Goal: Information Seeking & Learning: Learn about a topic

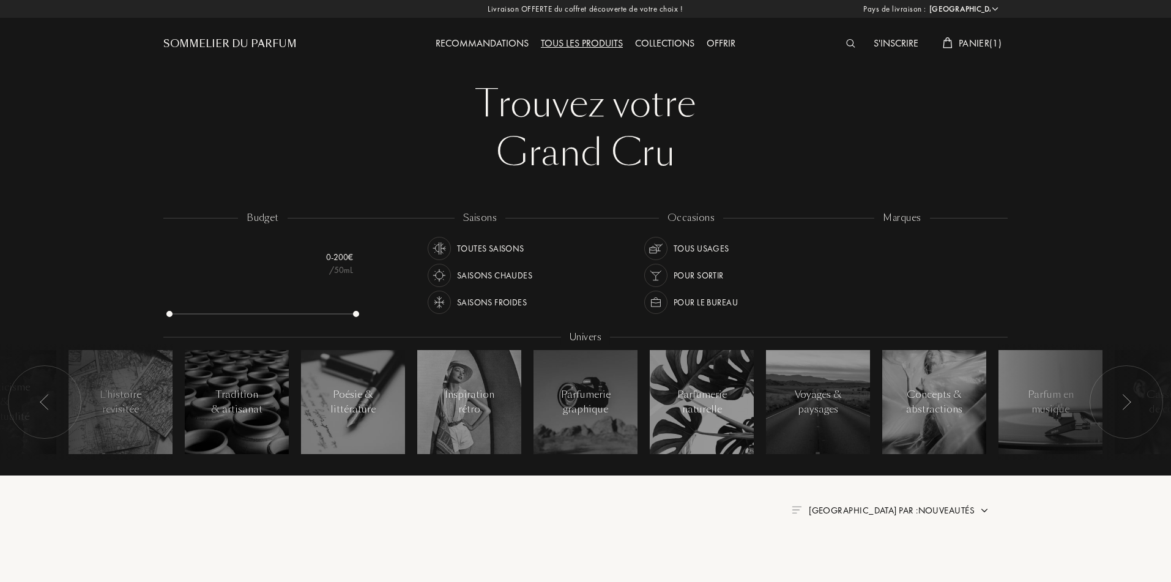
select select "FR"
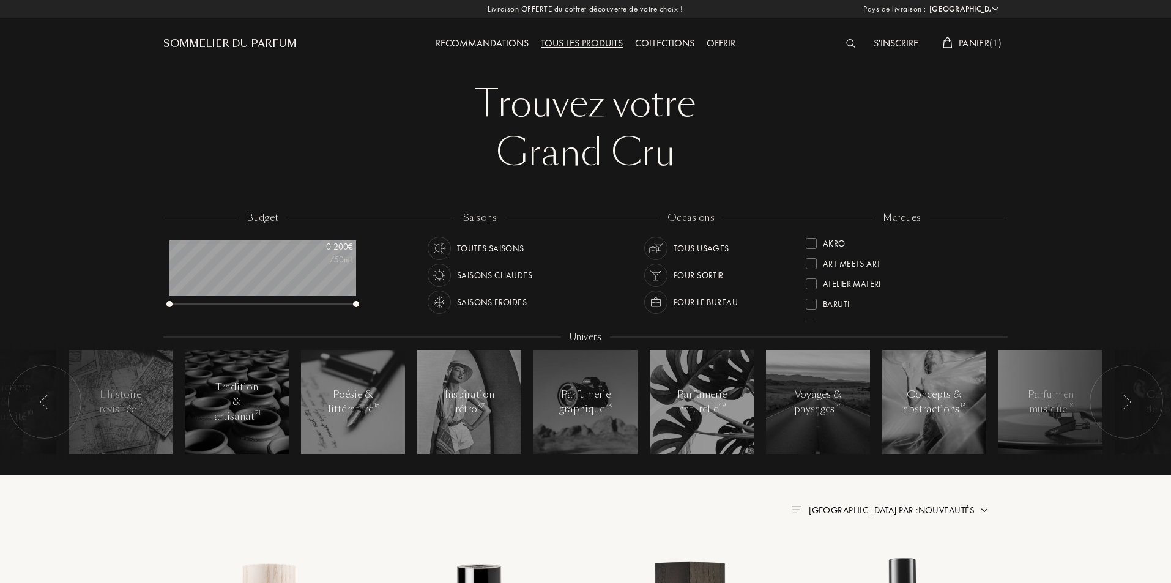
click at [929, 510] on span "Trier par : Nouveautés" at bounding box center [892, 510] width 166 height 12
click at [913, 555] on div "Nouveautés Meilleurs ventes Prix croissants Prix décroissants Alphabétique" at bounding box center [912, 579] width 153 height 104
click at [913, 561] on div "Meilleurs ventes" at bounding box center [909, 563] width 76 height 14
click at [945, 510] on span "Trier par : Meilleurs ventes" at bounding box center [881, 510] width 185 height 12
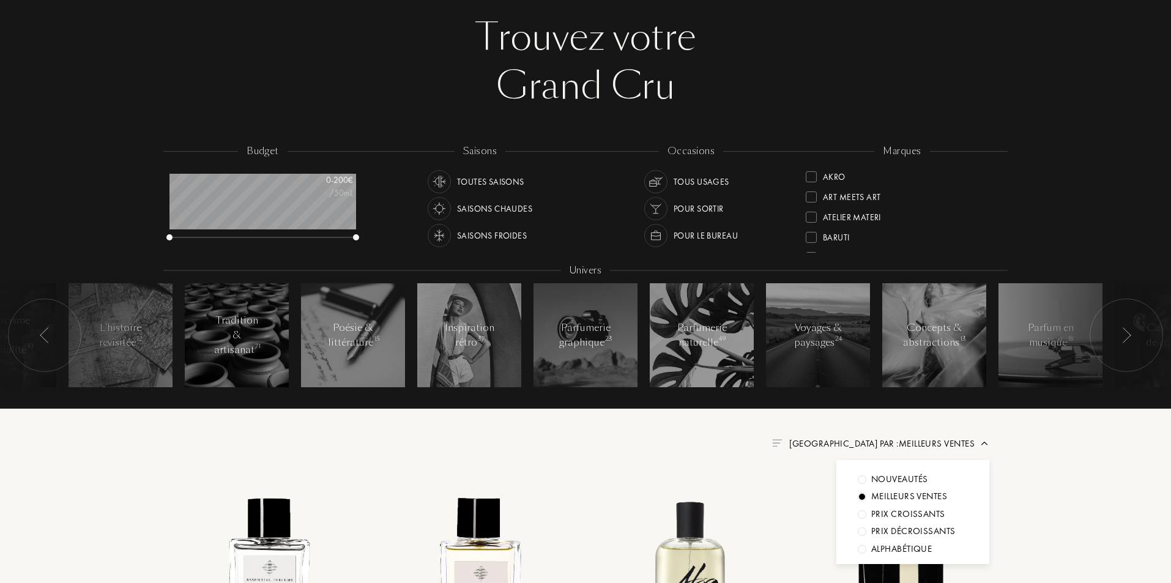
scroll to position [163, 0]
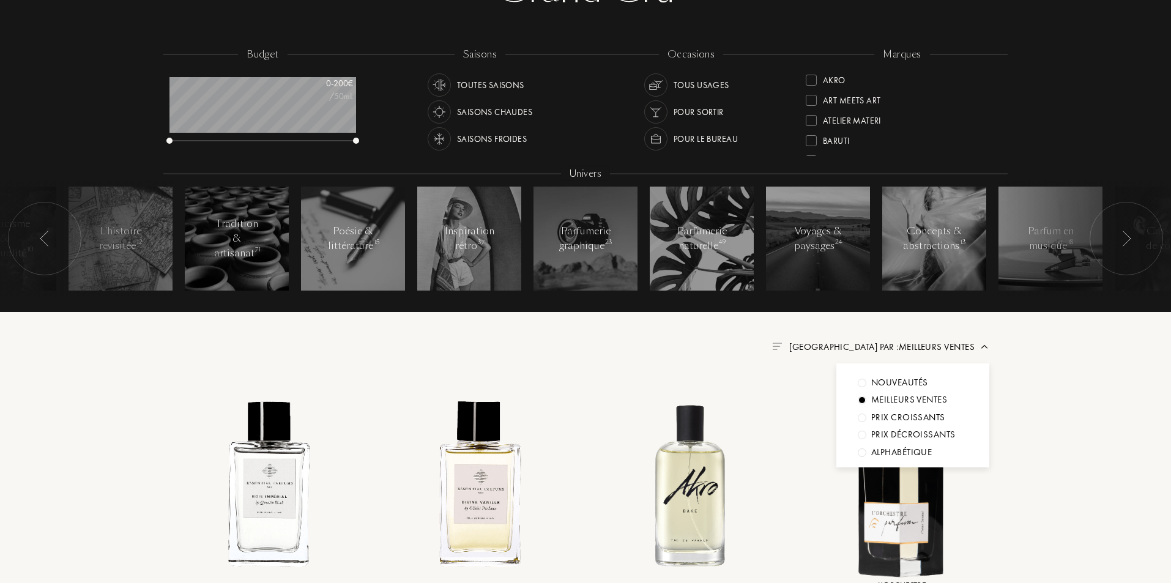
click at [916, 384] on div "Nouveautés" at bounding box center [899, 383] width 57 height 14
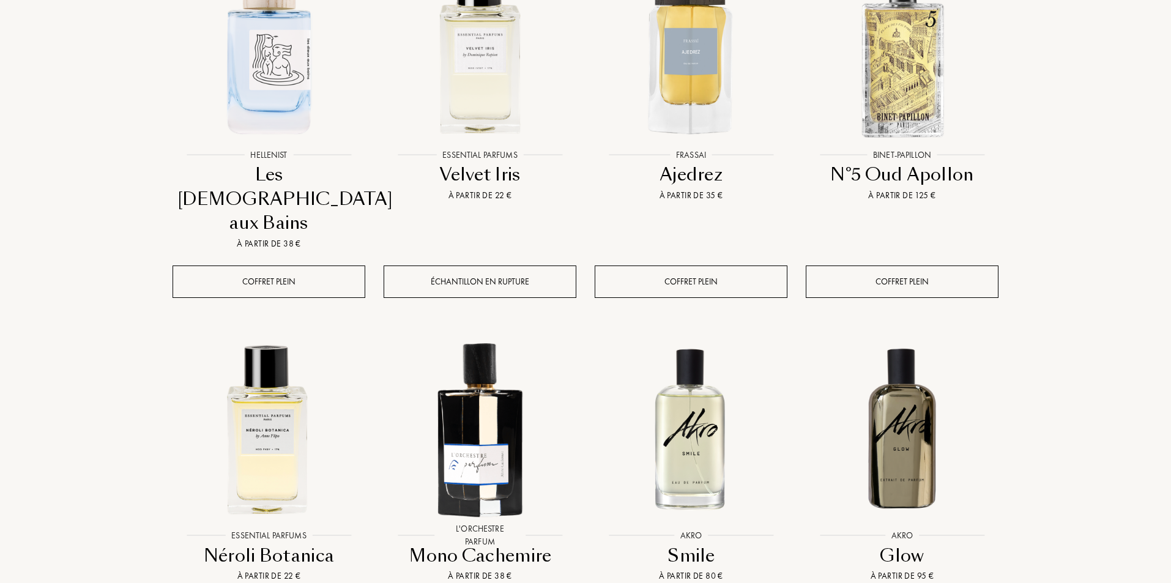
scroll to position [531, 0]
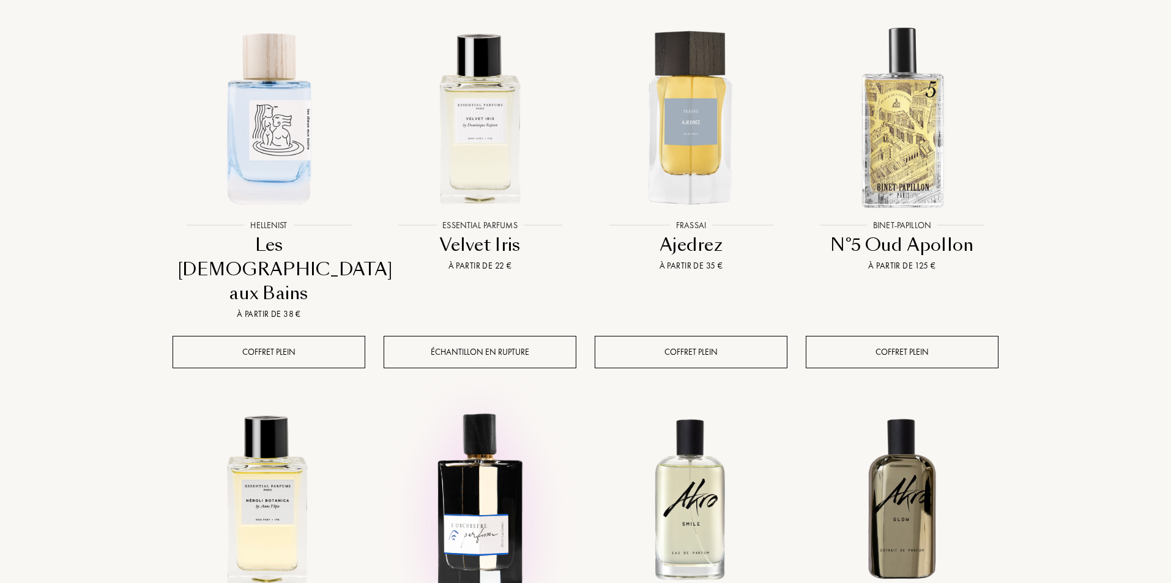
click at [455, 439] on img at bounding box center [480, 498] width 190 height 190
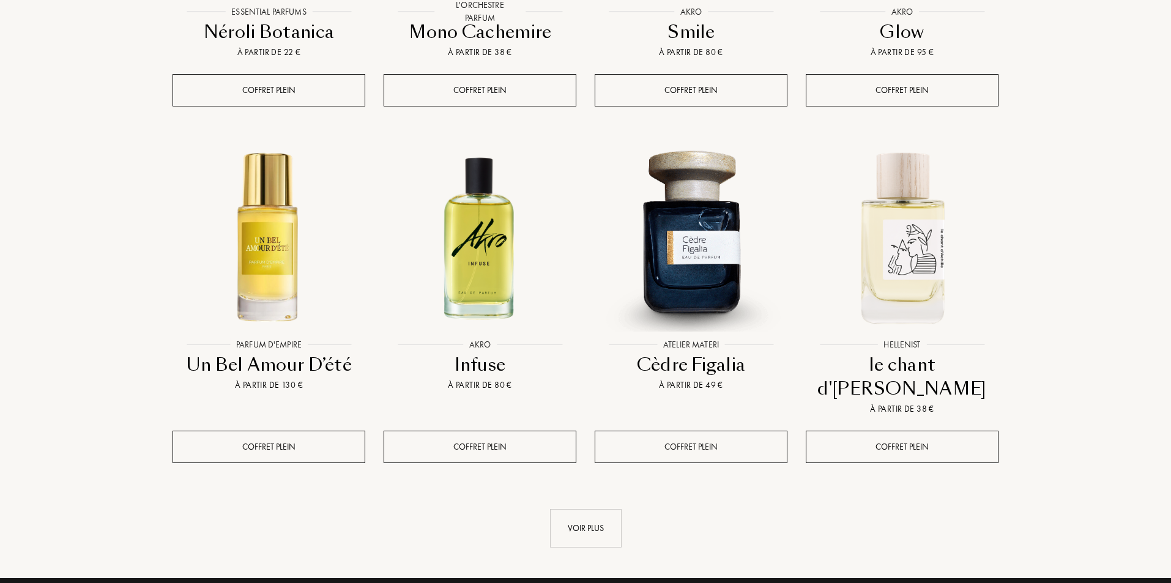
scroll to position [1265, 0]
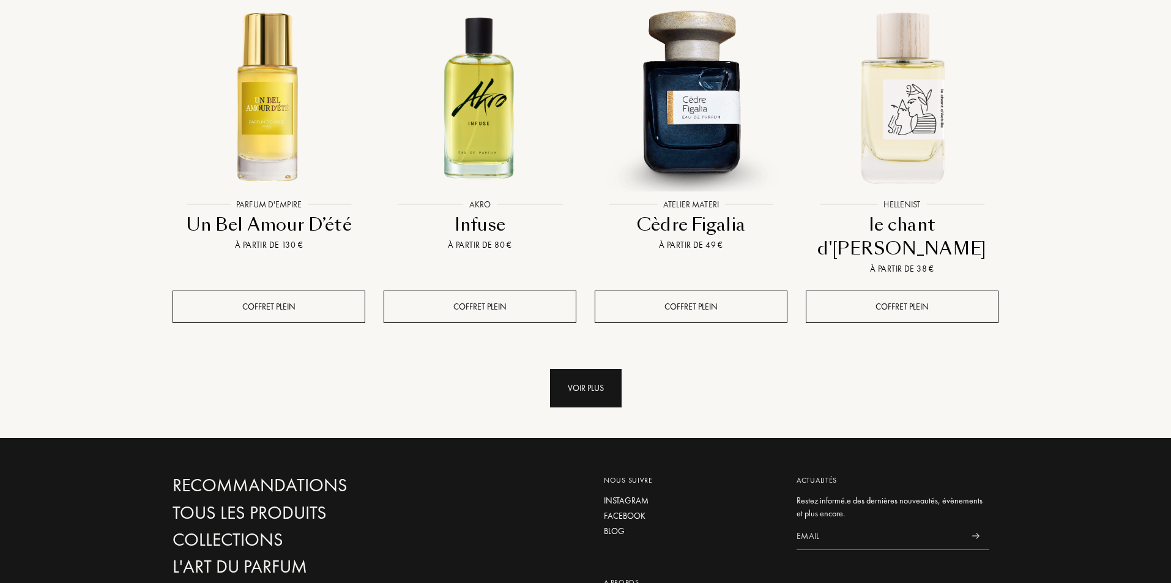
click at [595, 369] on div "Voir plus" at bounding box center [586, 388] width 72 height 39
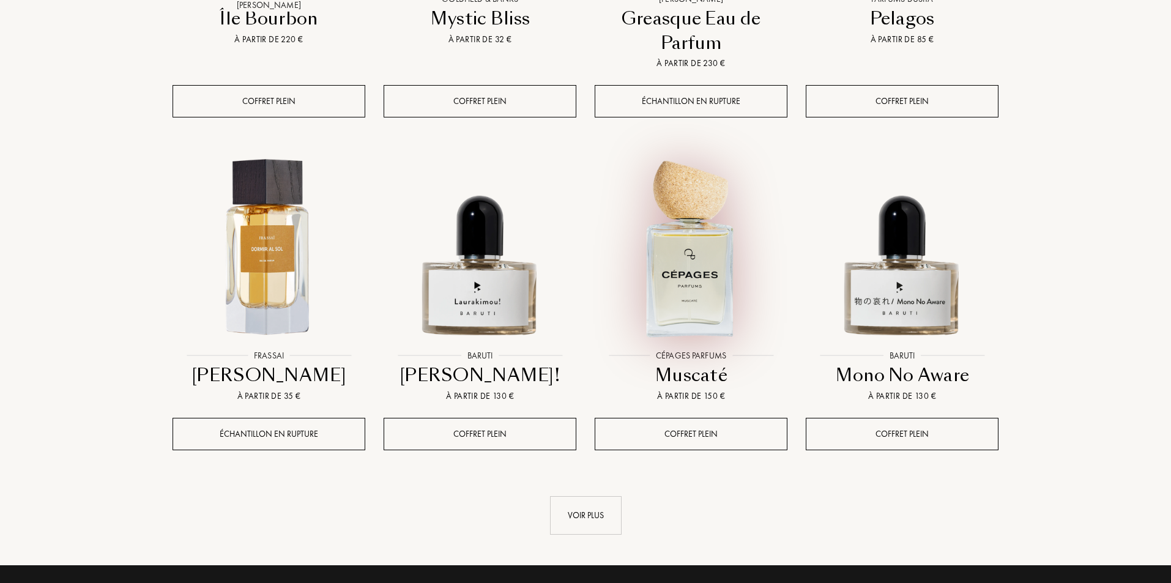
scroll to position [2162, 0]
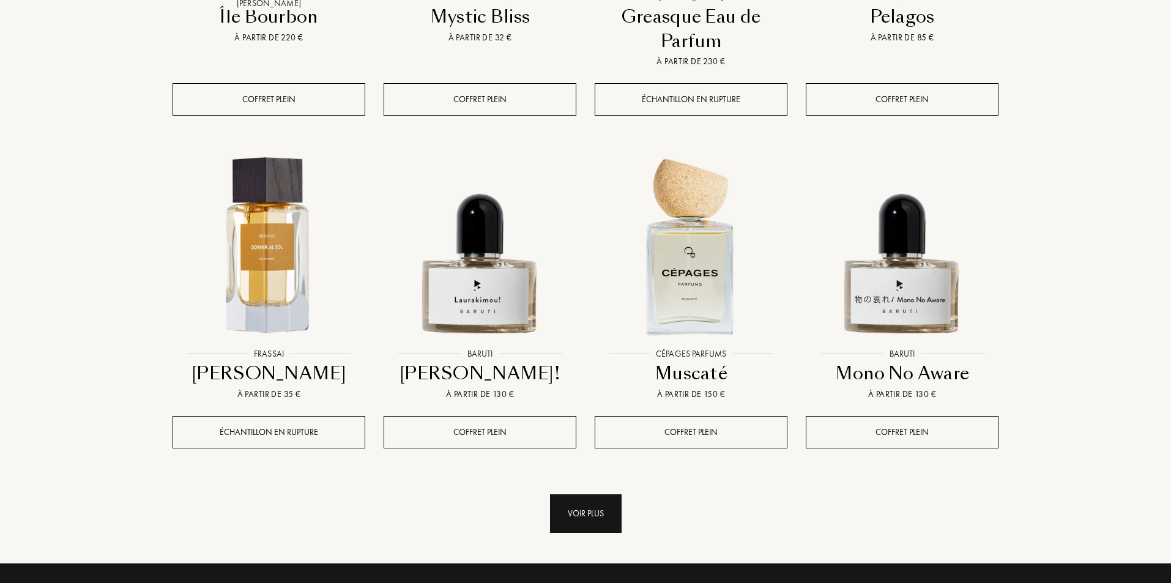
click at [608, 494] on div "Voir plus" at bounding box center [586, 513] width 72 height 39
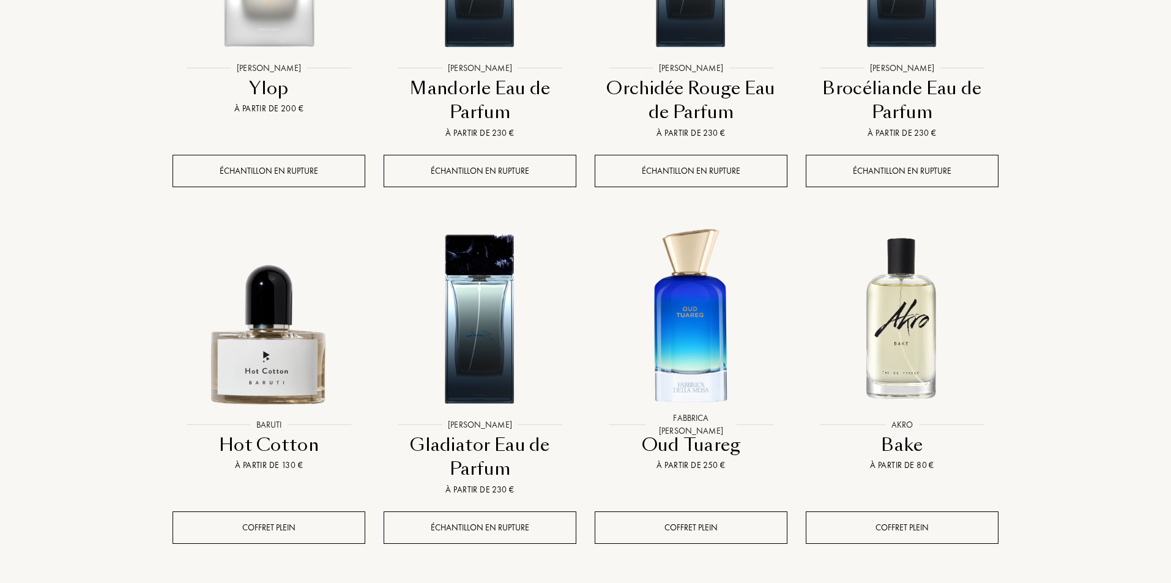
scroll to position [3223, 0]
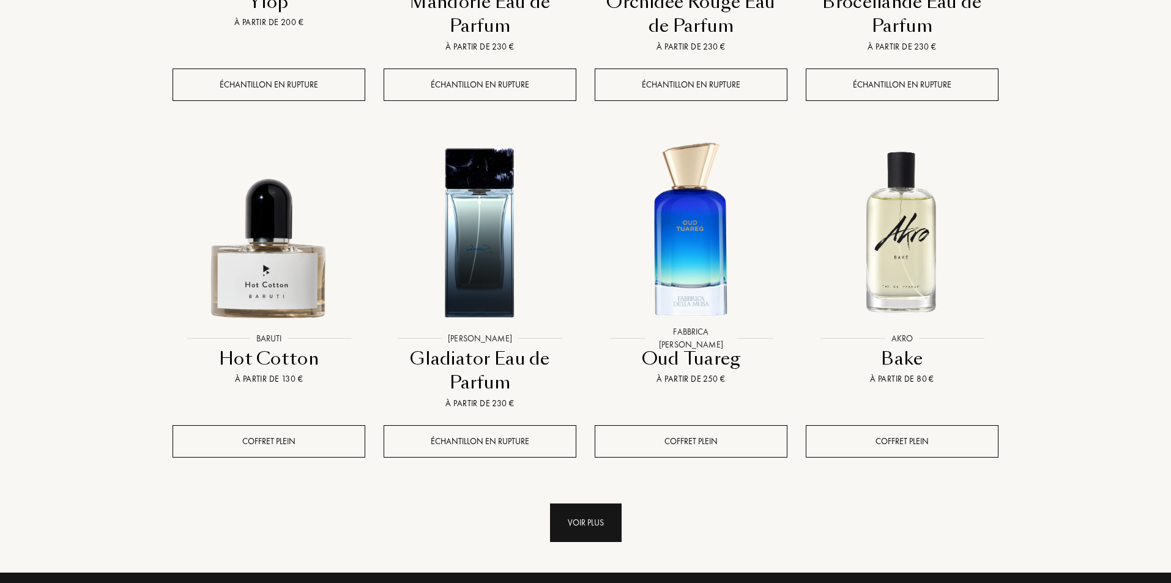
click at [596, 504] on div "Voir plus" at bounding box center [586, 523] width 72 height 39
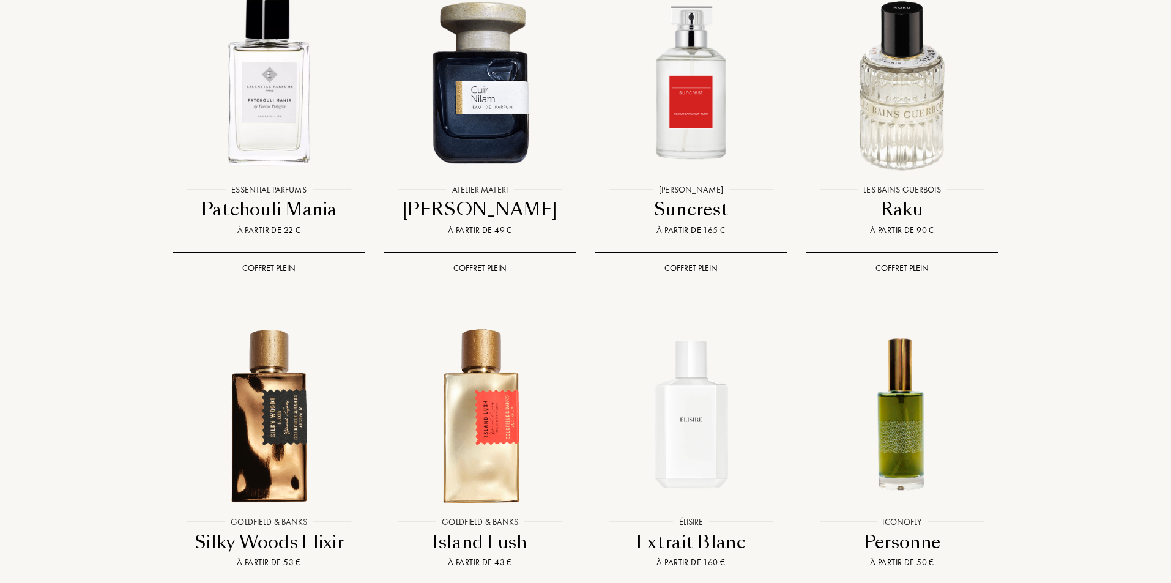
scroll to position [4161, 0]
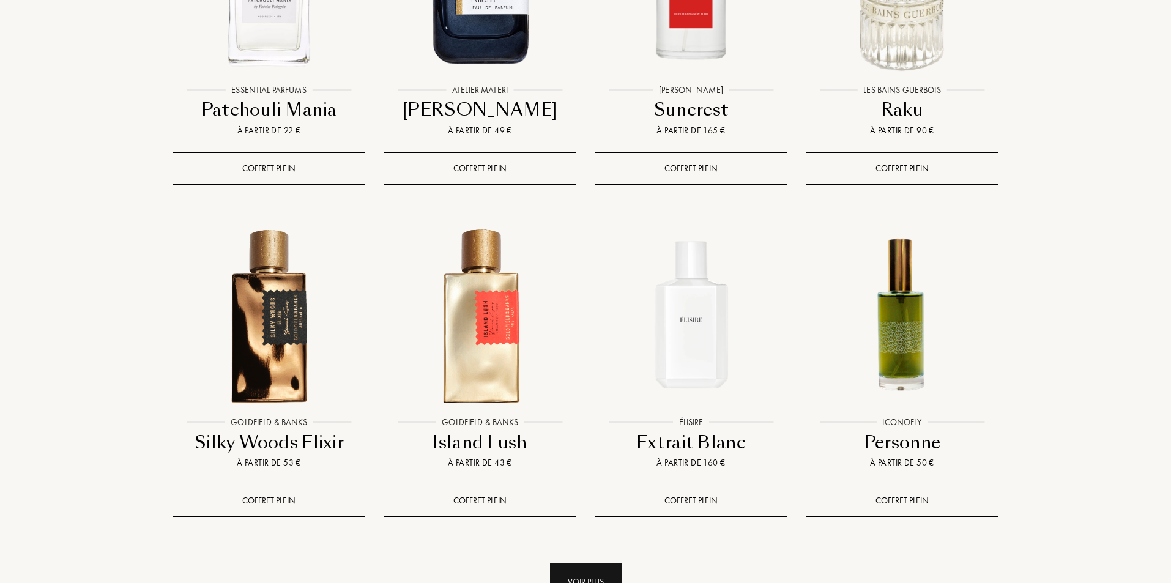
click at [605, 563] on div "Voir plus" at bounding box center [586, 582] width 72 height 39
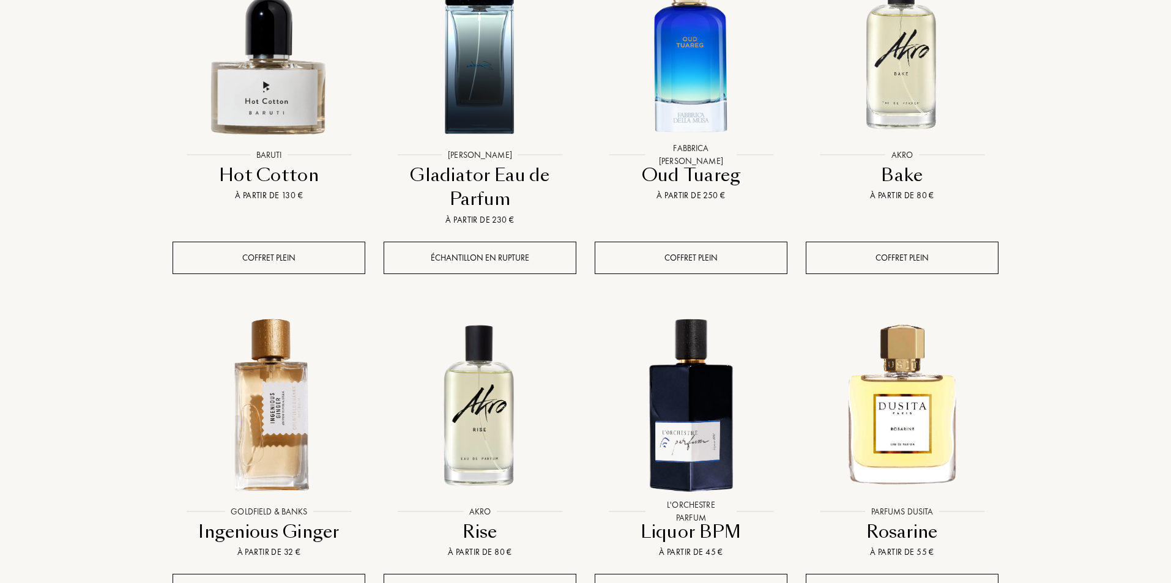
scroll to position [3223, 0]
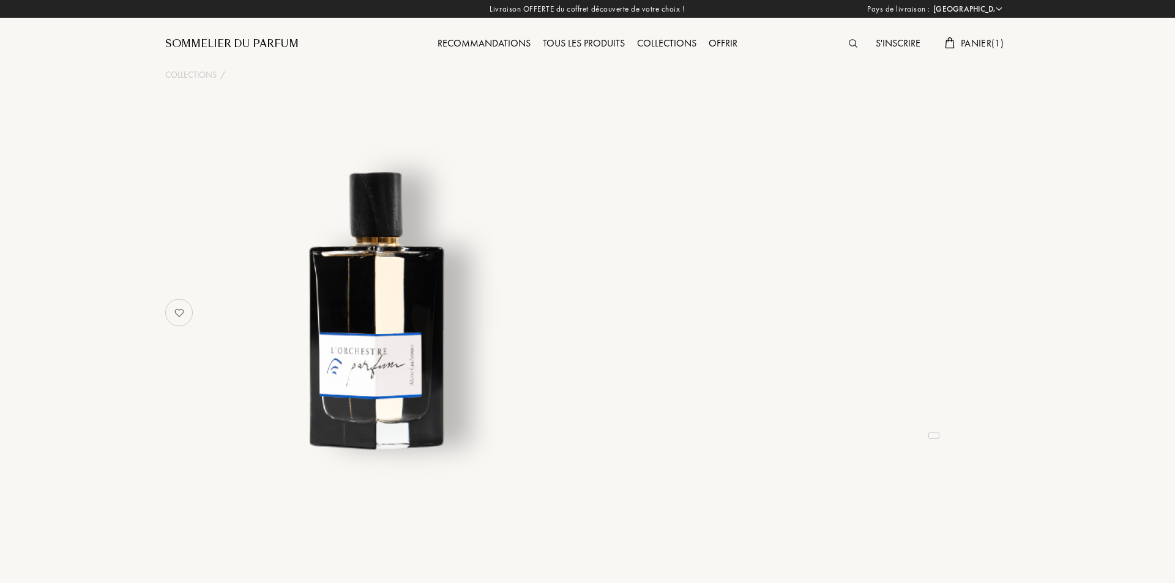
select select "FR"
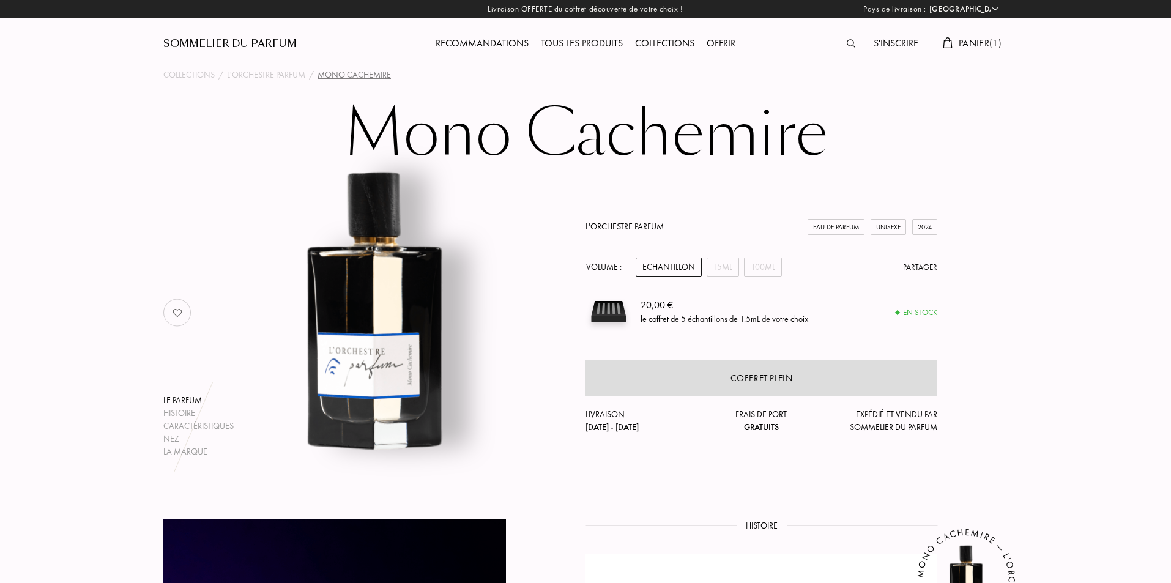
click at [644, 229] on link "L'Orchestre Parfum" at bounding box center [625, 226] width 78 height 11
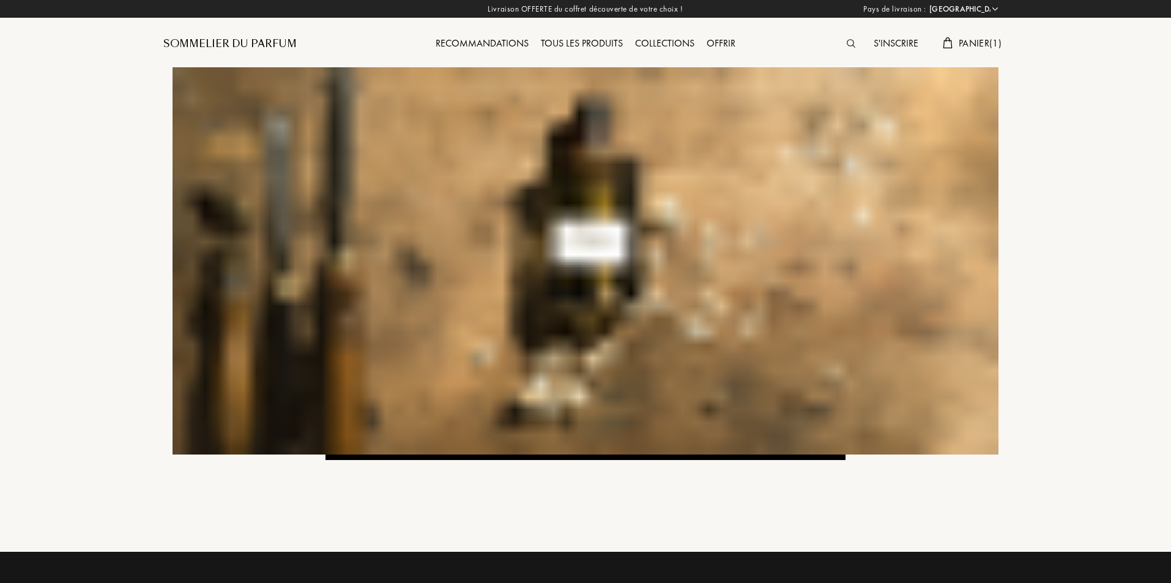
select select "FR"
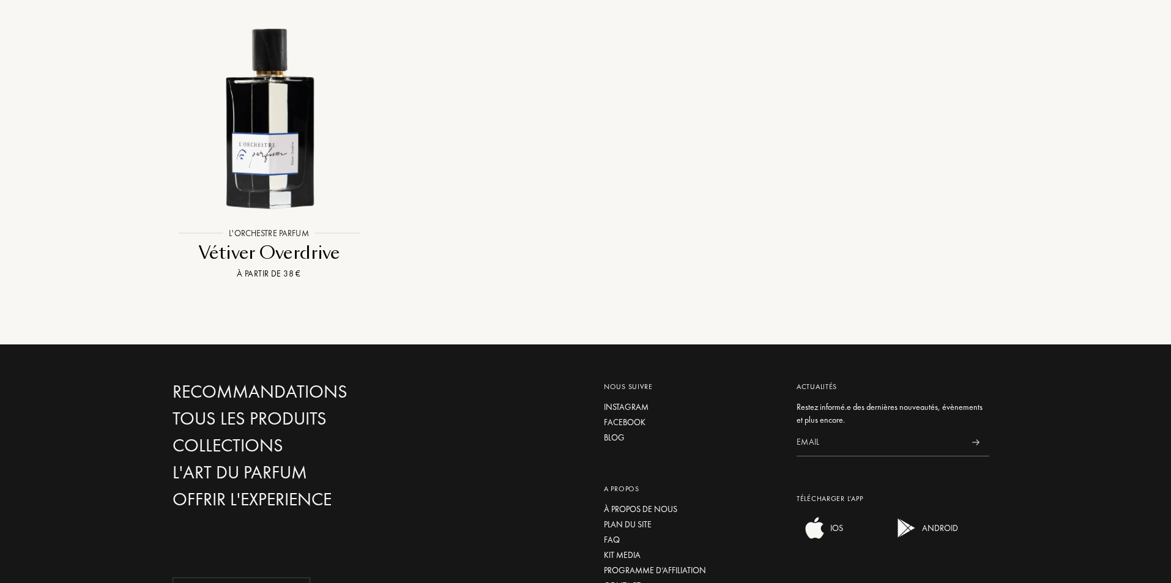
scroll to position [1958, 0]
